Goal: Task Accomplishment & Management: Manage account settings

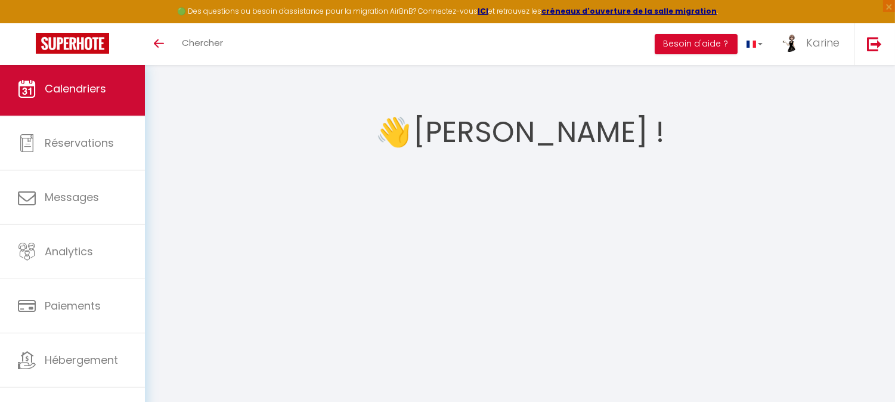
click at [91, 102] on link "Calendriers" at bounding box center [72, 89] width 145 height 54
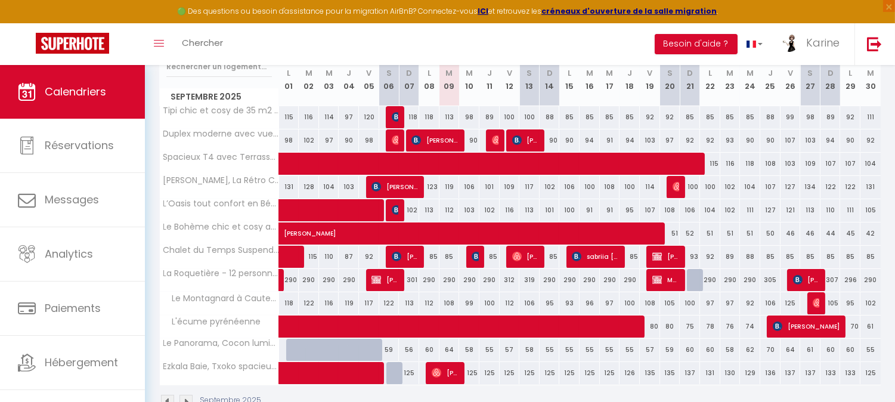
scroll to position [215, 0]
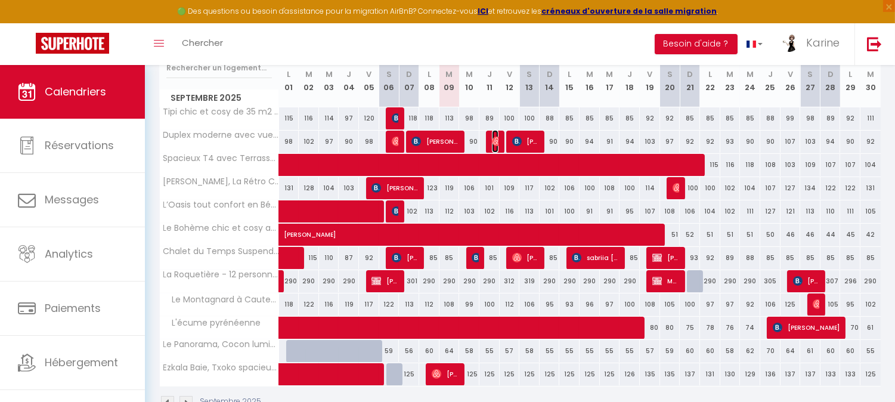
click at [494, 137] on img at bounding box center [497, 141] width 10 height 10
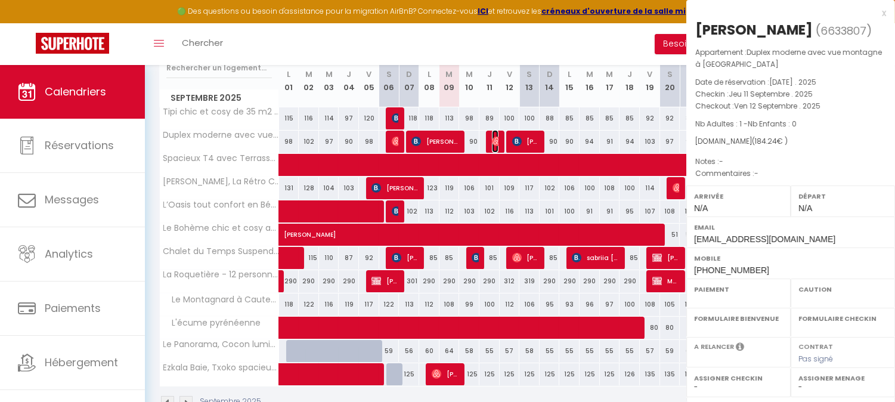
select select "OK"
select select "0"
select select "1"
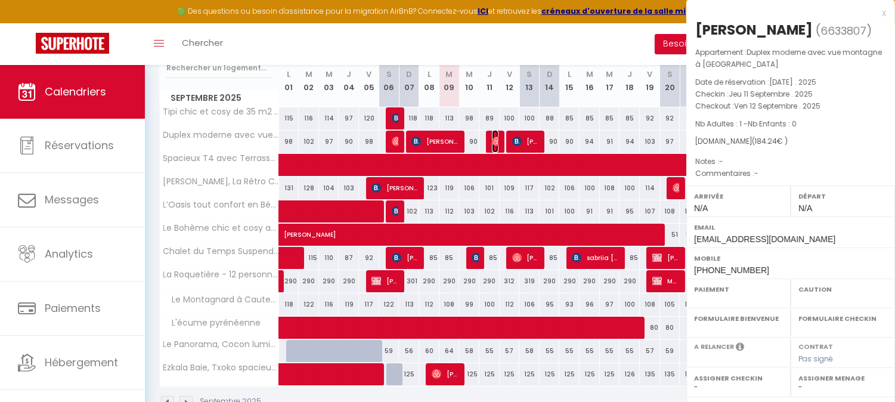
select select
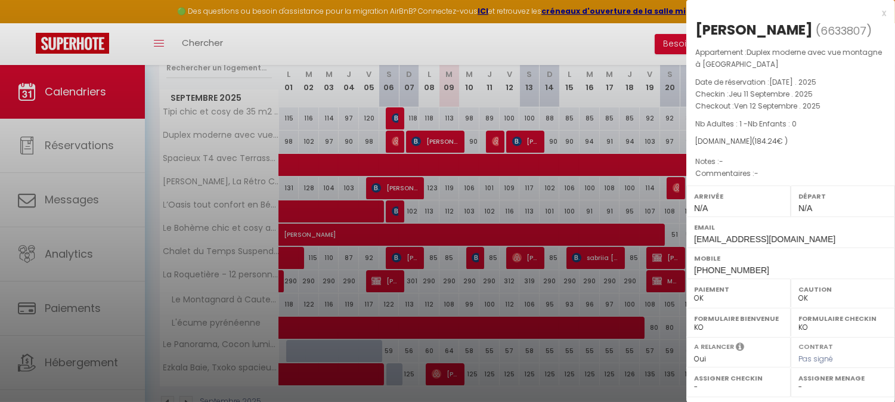
click at [494, 137] on div at bounding box center [447, 201] width 895 height 402
